Goal: Task Accomplishment & Management: Use online tool/utility

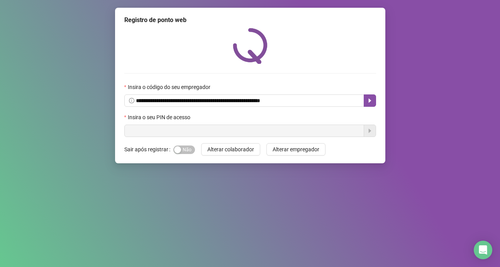
click at [167, 132] on input "text" at bounding box center [244, 130] width 240 height 12
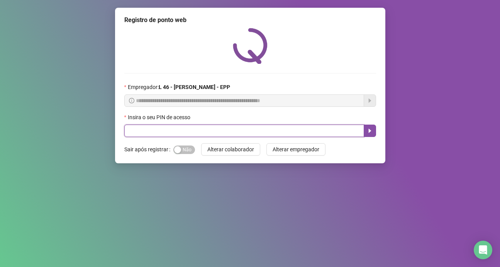
click at [146, 132] on input "text" at bounding box center [244, 130] width 240 height 12
type input "*****"
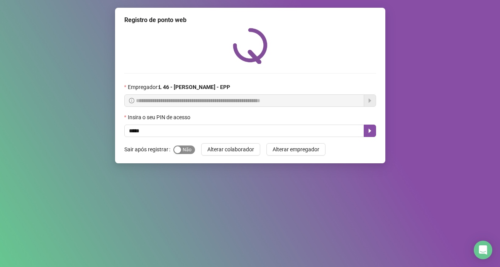
click at [182, 150] on span "Sim Não" at bounding box center [184, 149] width 22 height 8
click at [180, 148] on span "Sim Não" at bounding box center [184, 149] width 22 height 8
click at [374, 129] on button "button" at bounding box center [370, 130] width 12 height 12
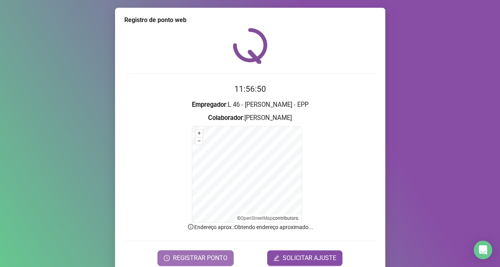
click at [193, 255] on span "REGISTRAR PONTO" at bounding box center [200, 257] width 54 height 9
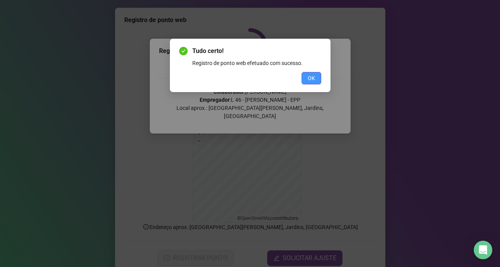
click at [311, 75] on span "OK" at bounding box center [311, 78] width 7 height 8
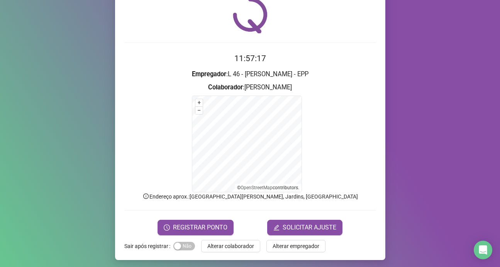
scroll to position [33, 0]
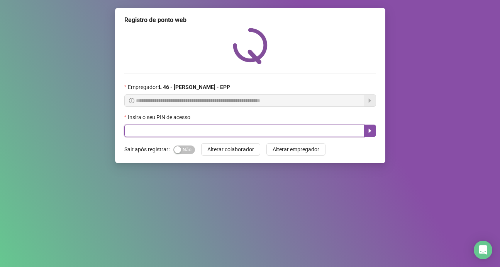
click at [172, 130] on input "text" at bounding box center [244, 130] width 240 height 12
type input "*****"
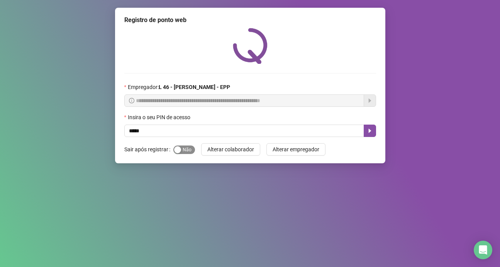
click at [191, 151] on span "Sim Não" at bounding box center [184, 149] width 22 height 8
click at [369, 133] on icon "caret-right" at bounding box center [370, 130] width 6 height 6
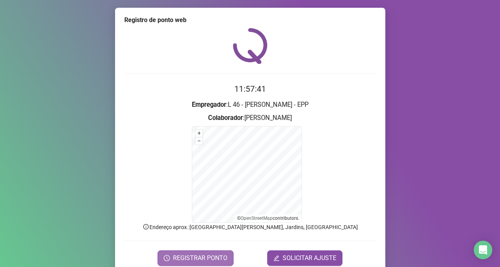
click at [207, 252] on button "REGISTRAR PONTO" at bounding box center [196, 257] width 76 height 15
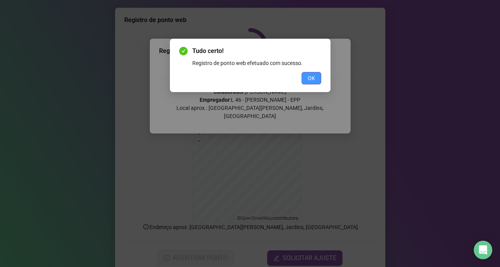
click at [315, 76] on span "OK" at bounding box center [311, 78] width 7 height 8
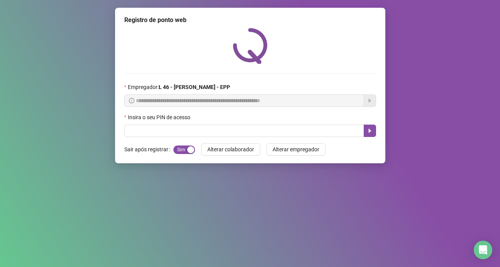
click at [139, 178] on div "**********" at bounding box center [250, 133] width 500 height 267
